Goal: Information Seeking & Learning: Find specific fact

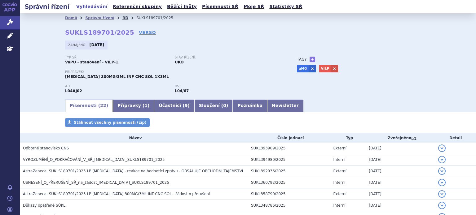
click at [122, 17] on link "RD" at bounding box center [125, 18] width 6 height 4
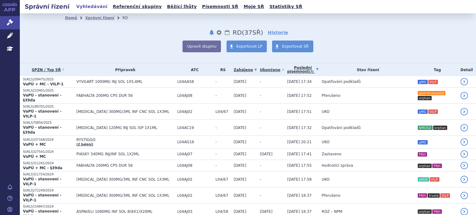
click at [287, 69] on link "Poslední písemnost (?)" at bounding box center [302, 69] width 31 height 13
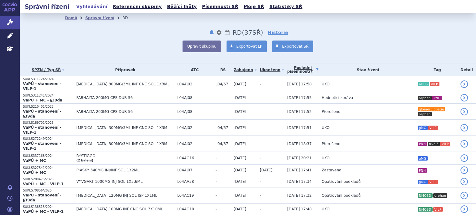
click at [287, 69] on link "Poslední písemnost (?)" at bounding box center [302, 69] width 31 height 13
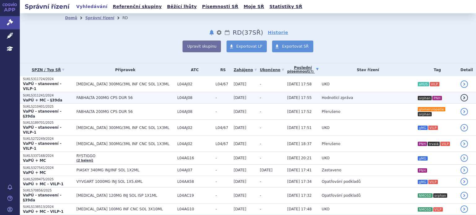
click at [321, 95] on td "Hodnotící zpráva" at bounding box center [366, 97] width 96 height 11
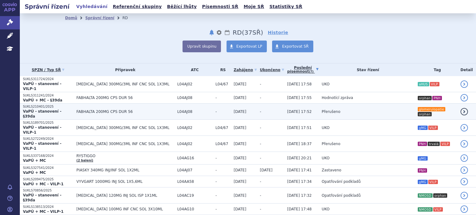
click at [321, 110] on span "Přerušeno" at bounding box center [330, 112] width 19 height 4
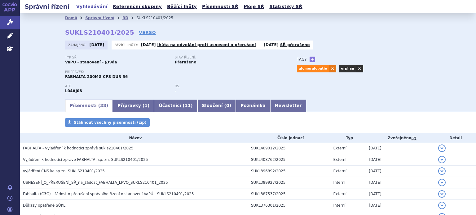
click at [284, 104] on ul "Písemnosti ( 38 ) Přípravky ( 1 ) Účastníci ( 11 ) Sloučení ( 0 ) Poznámka News…" at bounding box center [247, 105] width 365 height 13
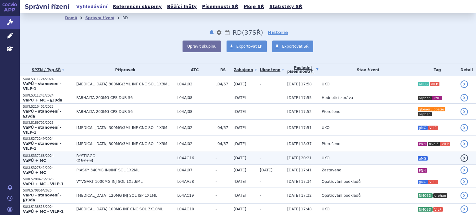
click at [321, 156] on span "UKO" at bounding box center [325, 158] width 8 height 4
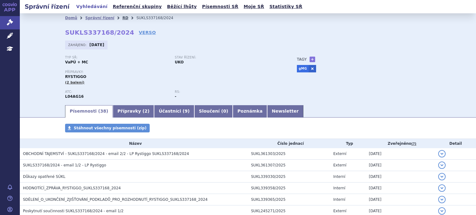
click at [122, 18] on link "RD" at bounding box center [125, 18] width 6 height 4
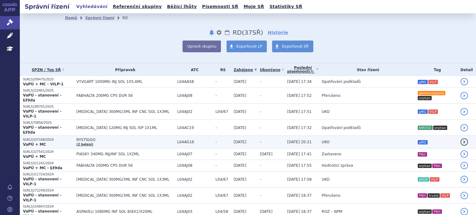
click at [318, 136] on td "UKO" at bounding box center [366, 142] width 96 height 13
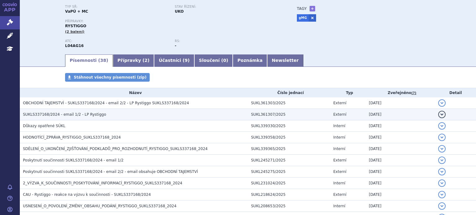
scroll to position [51, 0]
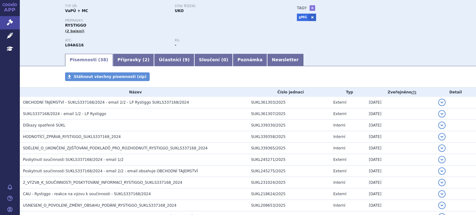
click at [250, 83] on div "Stáhnout všechny písemnosti (zip)" at bounding box center [248, 79] width 390 height 15
click at [267, 60] on link "Newsletter" at bounding box center [285, 60] width 36 height 12
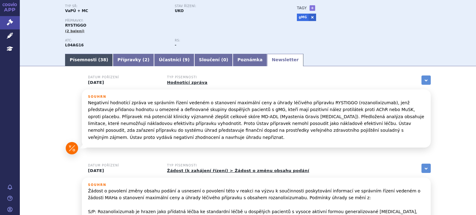
click at [78, 63] on link "Písemnosti ( 38 )" at bounding box center [89, 60] width 48 height 12
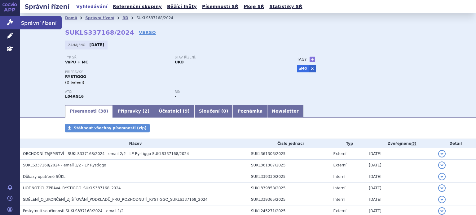
click at [4, 20] on link "Správní řízení" at bounding box center [10, 22] width 20 height 13
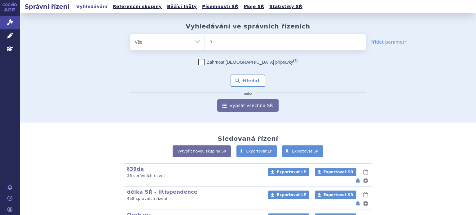
type input "mi"
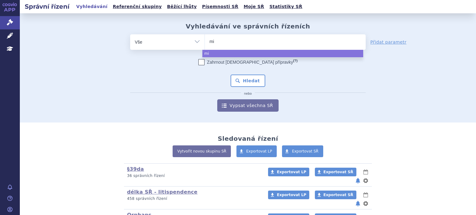
type input "mir"
type input "mird"
type input "[PERSON_NAME]"
type input "mirdame"
type input "mirdamet"
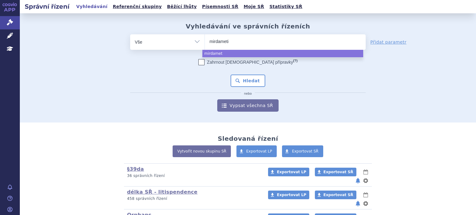
type input "mirdametin"
type input "mirdametini"
type input "mirdametinib"
select select "mirdametinib"
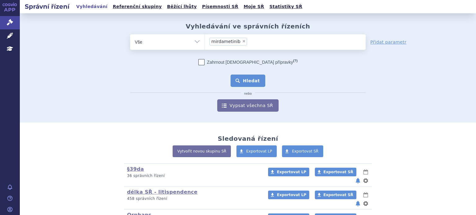
click at [245, 85] on button "Hledat" at bounding box center [247, 81] width 35 height 12
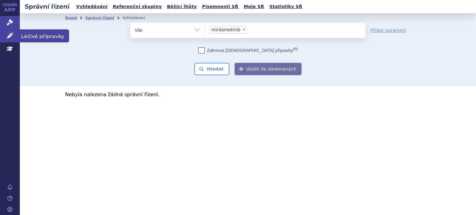
click at [11, 34] on icon at bounding box center [10, 36] width 6 height 6
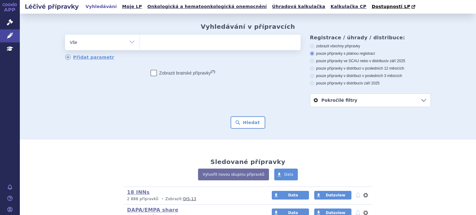
click at [156, 45] on ul at bounding box center [220, 41] width 161 height 13
click at [140, 45] on select at bounding box center [139, 41] width 0 height 15
type input "mi"
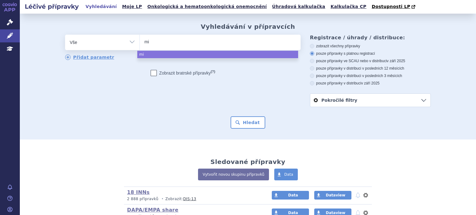
type input "mir"
type input "[PERSON_NAME]"
type input "mirdam"
type input "mirdamen"
type input "mirdamet"
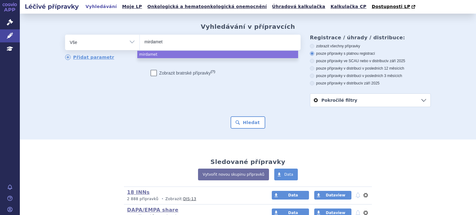
type input "mirdameti"
type input "mirdametii"
type input "mirdameti"
type input "mirdametini"
type input "mirdametinib"
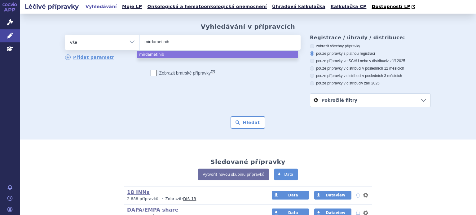
select select "mirdametinib"
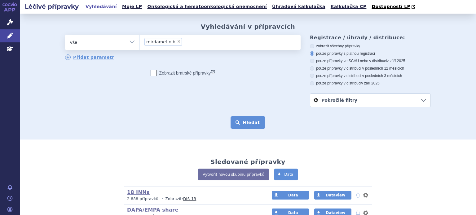
click at [245, 124] on button "Hledat" at bounding box center [247, 122] width 35 height 12
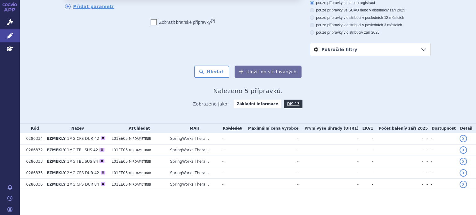
scroll to position [50, 0]
click at [144, 95] on h2 "Nalezeno 5 přípravků." at bounding box center [247, 91] width 365 height 7
